Goal: Transaction & Acquisition: Purchase product/service

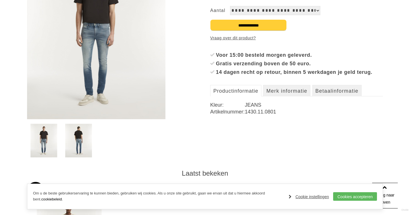
scroll to position [165, 0]
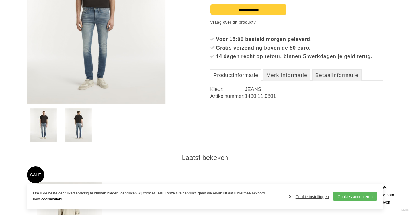
click at [46, 125] on img at bounding box center [43, 125] width 27 height 34
click at [43, 126] on img at bounding box center [43, 125] width 27 height 34
click at [79, 124] on img at bounding box center [78, 125] width 27 height 34
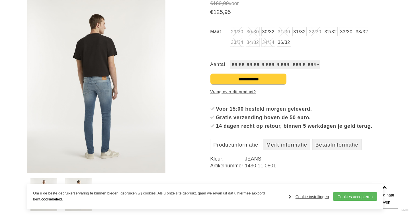
scroll to position [90, 0]
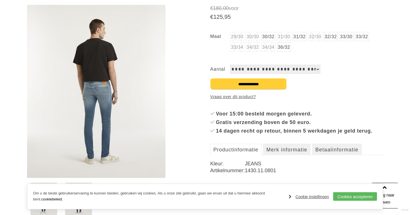
click at [101, 95] on img at bounding box center [96, 91] width 138 height 173
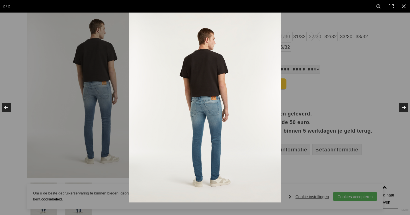
click at [208, 114] on img at bounding box center [205, 108] width 152 height 190
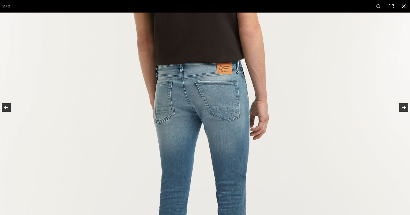
click at [404, 10] on link at bounding box center [403, 6] width 13 height 13
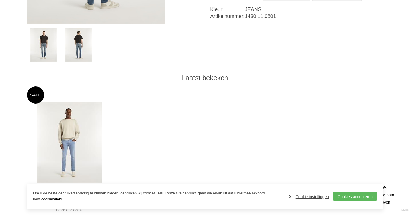
scroll to position [244, 0]
click at [42, 51] on img at bounding box center [43, 45] width 27 height 34
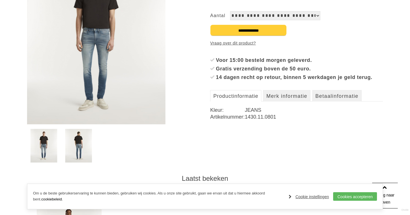
scroll to position [137, 0]
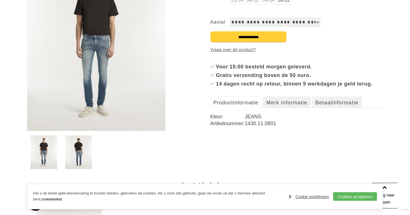
click at [97, 105] on img at bounding box center [96, 44] width 138 height 173
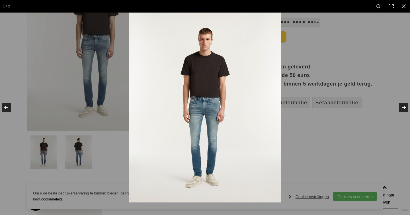
click at [207, 170] on img at bounding box center [205, 108] width 152 height 190
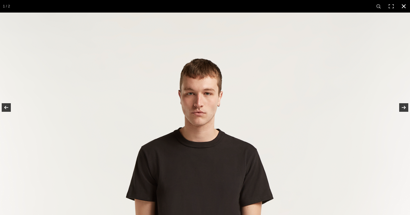
click at [404, 7] on link at bounding box center [403, 6] width 13 height 13
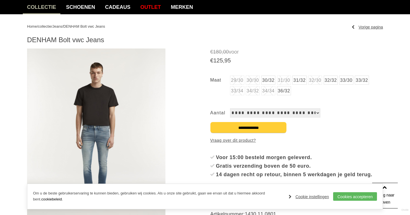
scroll to position [46, 0]
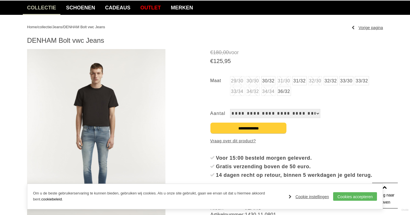
click at [317, 112] on select "**********" at bounding box center [275, 113] width 90 height 9
click at [334, 82] on link "32/32" at bounding box center [331, 80] width 14 height 9
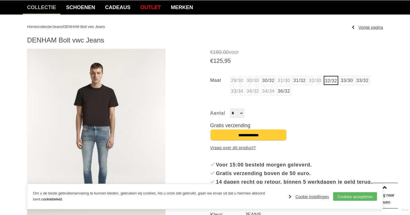
scroll to position [63, 0]
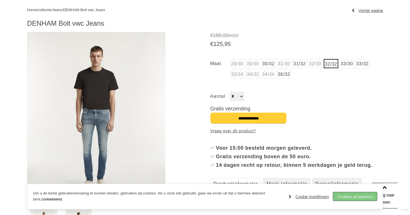
click at [349, 195] on link "Cookies accepteren" at bounding box center [355, 196] width 44 height 9
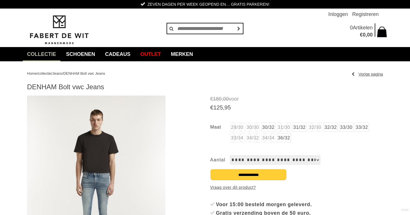
click at [335, 129] on link "32/32" at bounding box center [331, 126] width 14 height 9
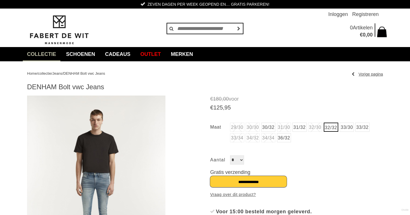
click at [260, 183] on input "**********" at bounding box center [248, 181] width 77 height 11
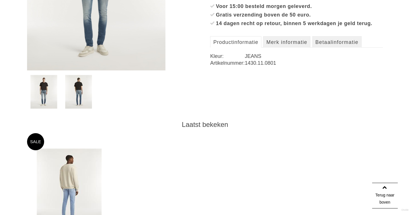
scroll to position [199, 0]
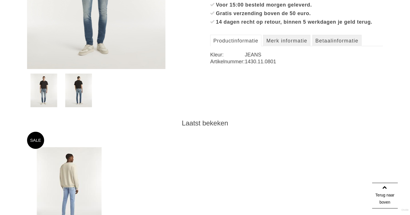
click at [74, 167] on img at bounding box center [69, 187] width 65 height 81
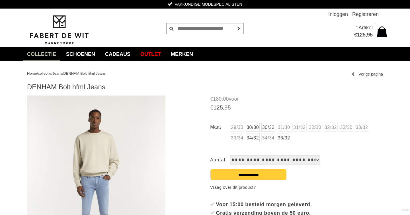
drag, startPoint x: 74, startPoint y: 86, endPoint x: 107, endPoint y: 89, distance: 33.7
click at [107, 89] on h1 "DENHAM Bolt hfml Jeans" at bounding box center [205, 87] width 356 height 9
copy h1 "hfml Jeans"
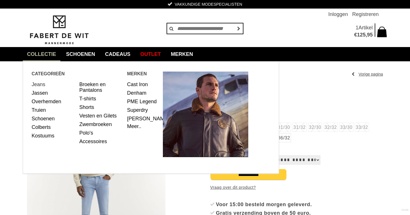
click at [39, 82] on link "Jeans" at bounding box center [54, 84] width 44 height 9
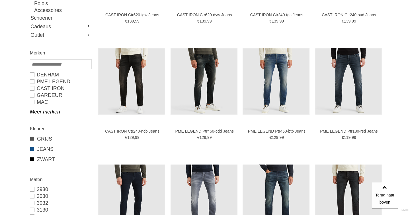
scroll to position [105, 0]
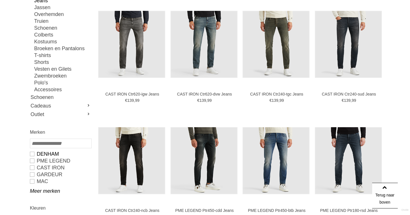
click at [32, 154] on link "DENHAM" at bounding box center [60, 153] width 61 height 7
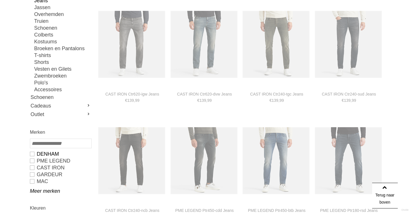
type input "***"
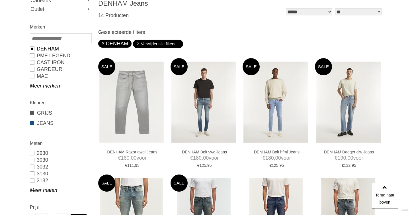
scroll to position [168, 0]
click at [34, 180] on link "3132" at bounding box center [60, 179] width 61 height 7
type input "***"
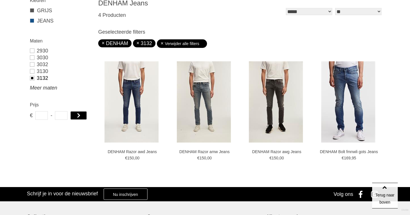
click at [36, 87] on link "Meer maten" at bounding box center [60, 87] width 61 height 7
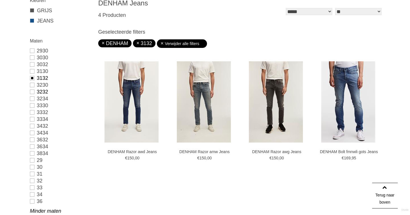
click at [33, 92] on link "3232" at bounding box center [60, 91] width 61 height 7
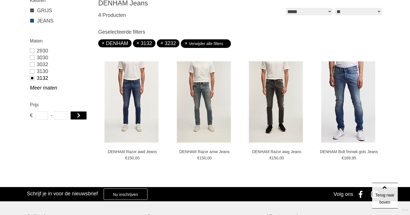
click at [32, 77] on link "3132" at bounding box center [60, 78] width 61 height 7
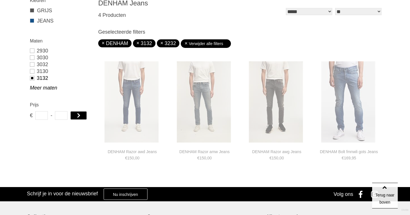
scroll to position [161, 0]
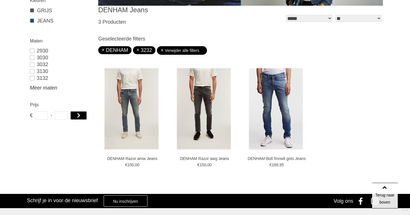
click at [43, 88] on link "Meer maten" at bounding box center [60, 87] width 61 height 7
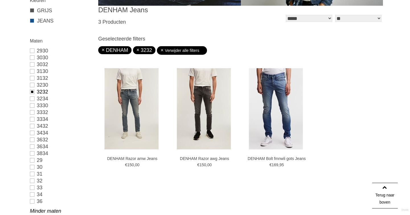
scroll to position [0, 0]
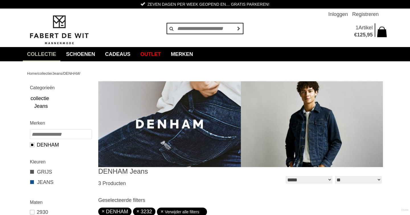
click at [360, 28] on span "Artikel" at bounding box center [365, 28] width 14 height 6
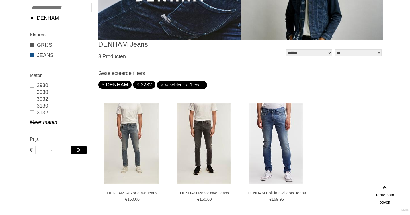
scroll to position [126, 0]
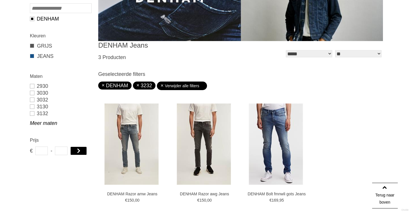
click at [142, 85] on link "3232" at bounding box center [144, 86] width 16 height 6
type input "***"
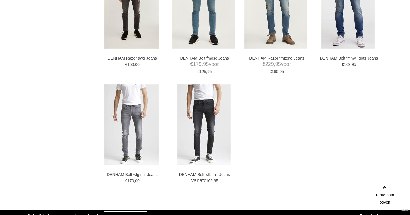
scroll to position [495, 0]
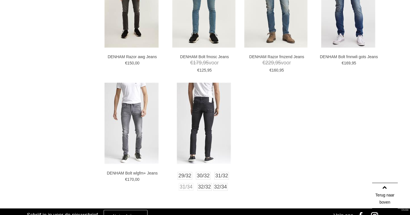
click at [201, 126] on img at bounding box center [204, 123] width 54 height 81
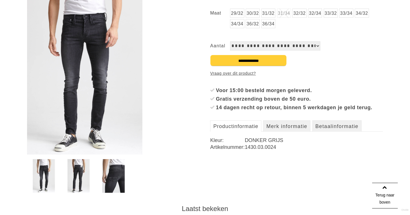
scroll to position [116, 0]
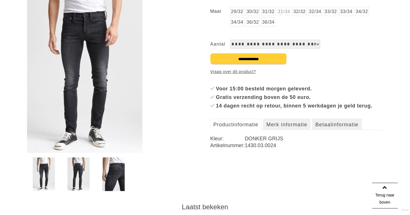
click at [76, 176] on img at bounding box center [78, 174] width 22 height 34
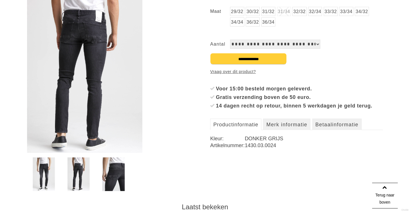
click at [118, 174] on img at bounding box center [113, 174] width 22 height 34
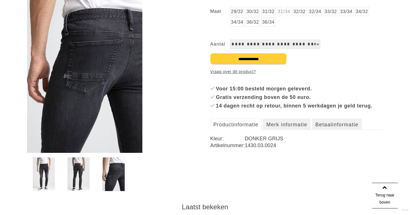
click at [42, 172] on img at bounding box center [44, 174] width 22 height 34
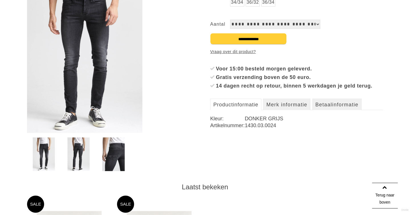
scroll to position [140, 0]
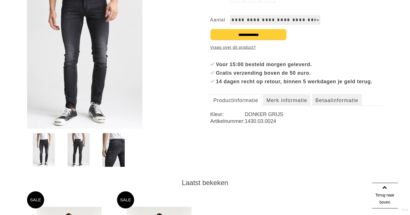
click at [109, 151] on img at bounding box center [113, 150] width 22 height 34
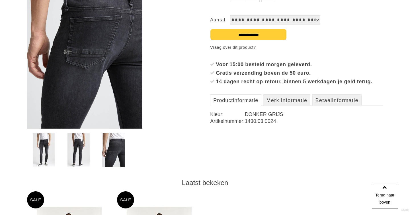
click at [86, 148] on img at bounding box center [78, 150] width 22 height 34
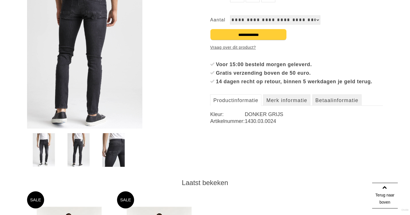
click at [48, 152] on img at bounding box center [44, 150] width 22 height 34
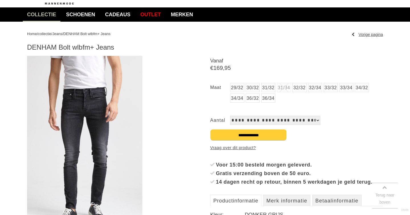
scroll to position [41, 0]
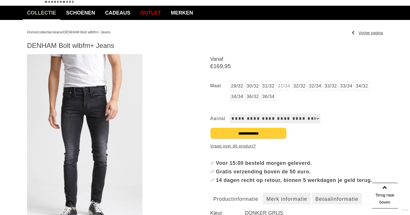
click at [87, 118] on img at bounding box center [84, 140] width 115 height 173
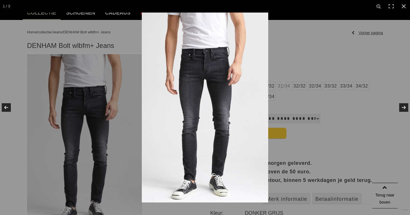
click at [222, 96] on img at bounding box center [205, 108] width 126 height 190
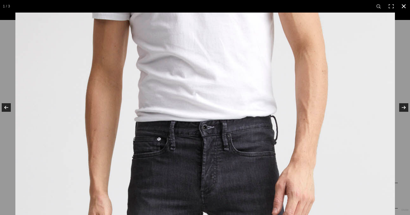
click at [406, 3] on link at bounding box center [403, 6] width 13 height 13
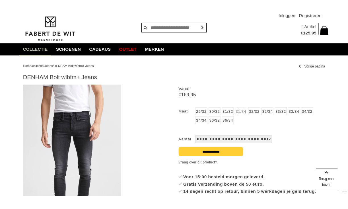
scroll to position [0, 0]
